Goal: Information Seeking & Learning: Understand process/instructions

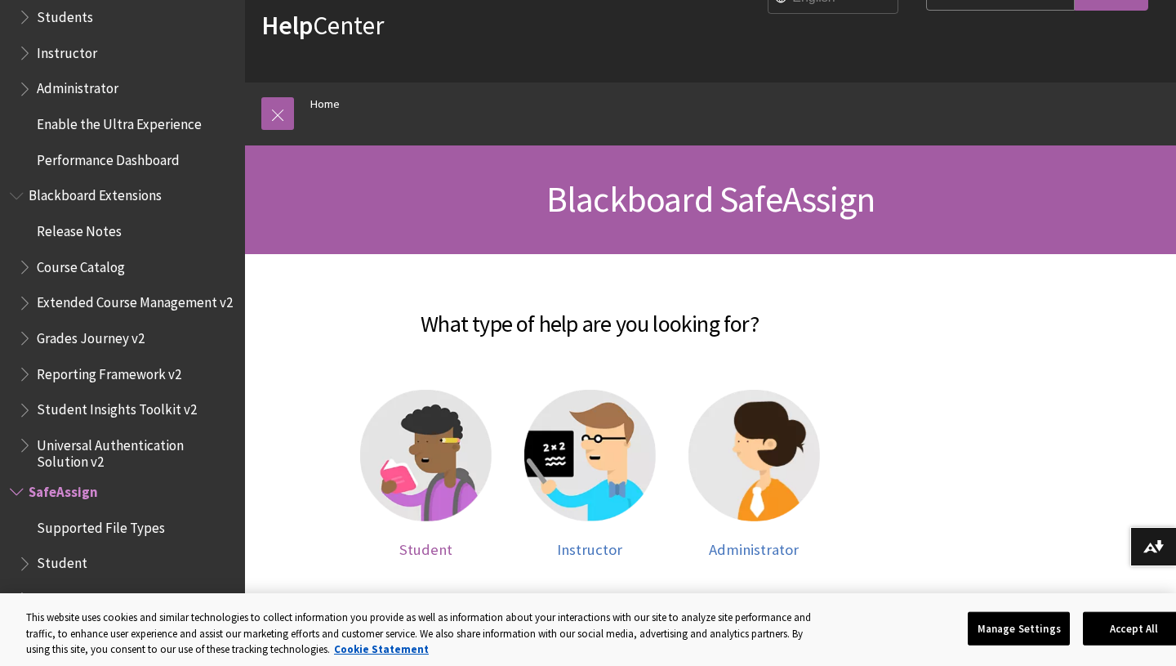
click at [390, 437] on img at bounding box center [426, 456] width 132 height 132
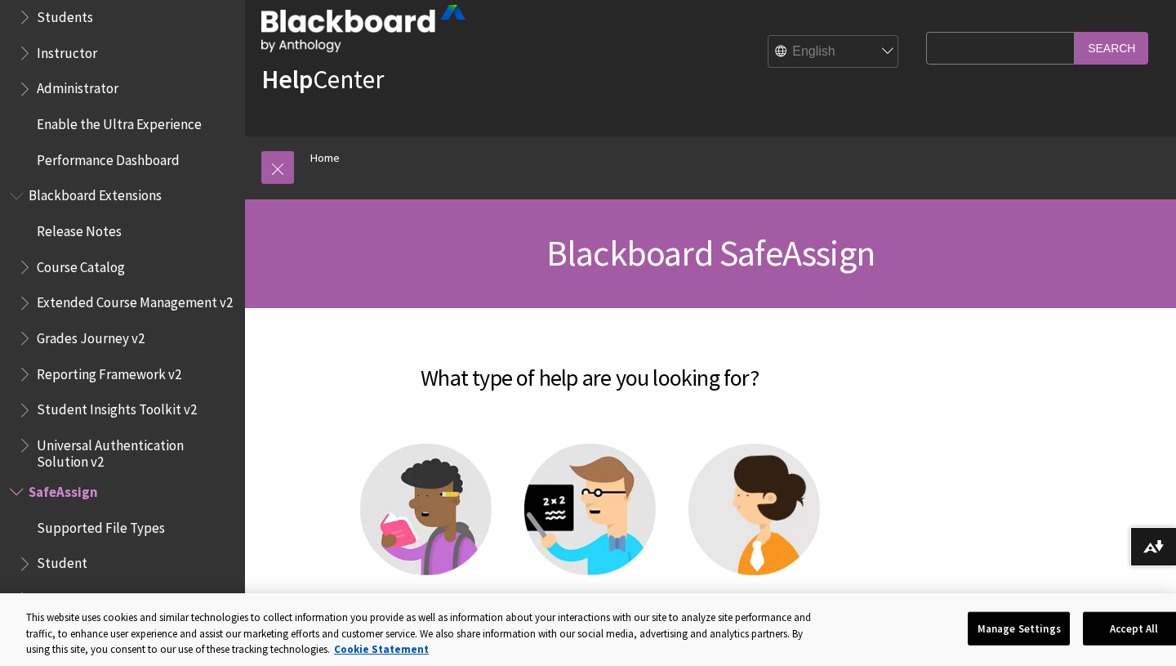
scroll to position [11, 0]
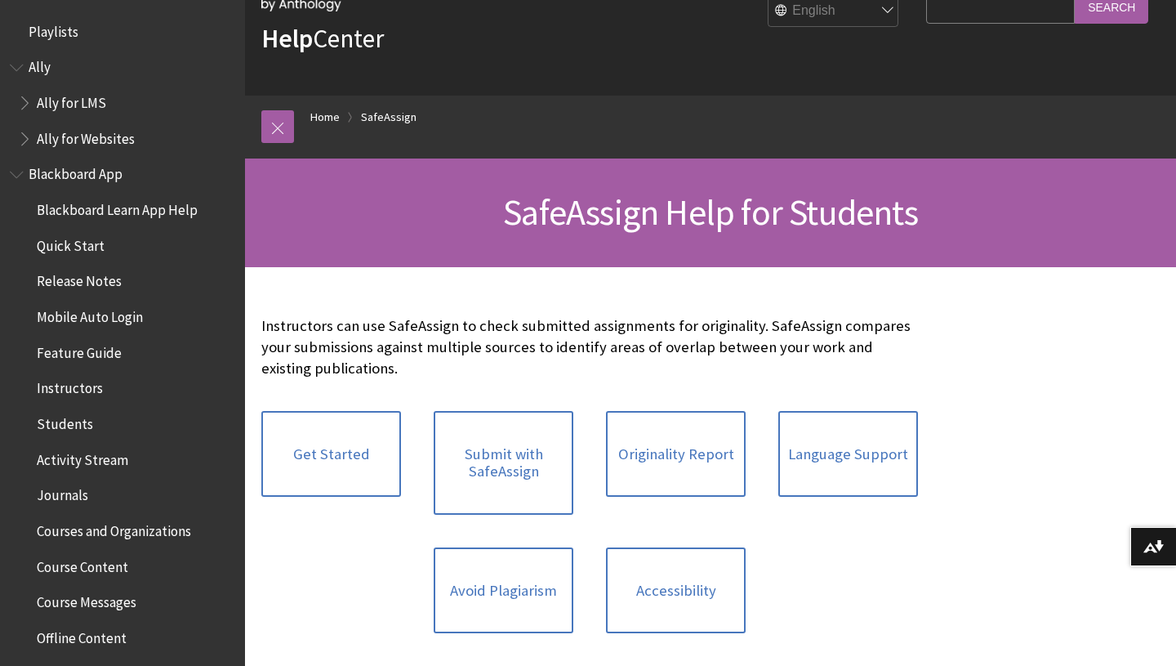
scroll to position [1809, 0]
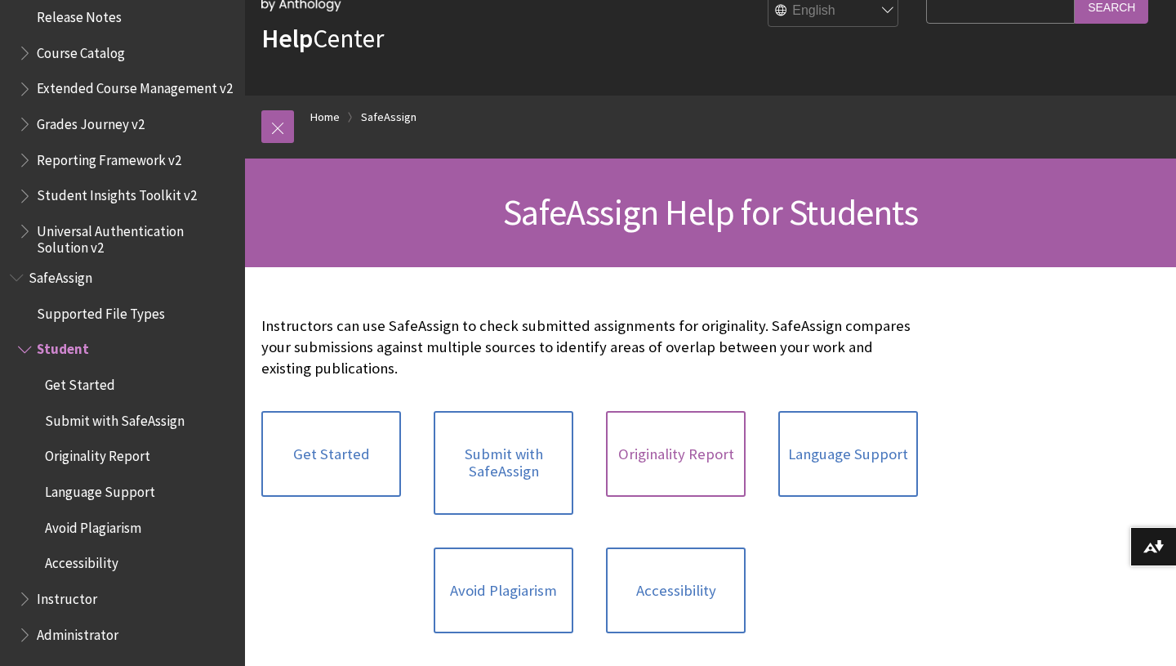
click at [633, 464] on link "Originality Report" at bounding box center [676, 454] width 140 height 87
